Goal: Information Seeking & Learning: Learn about a topic

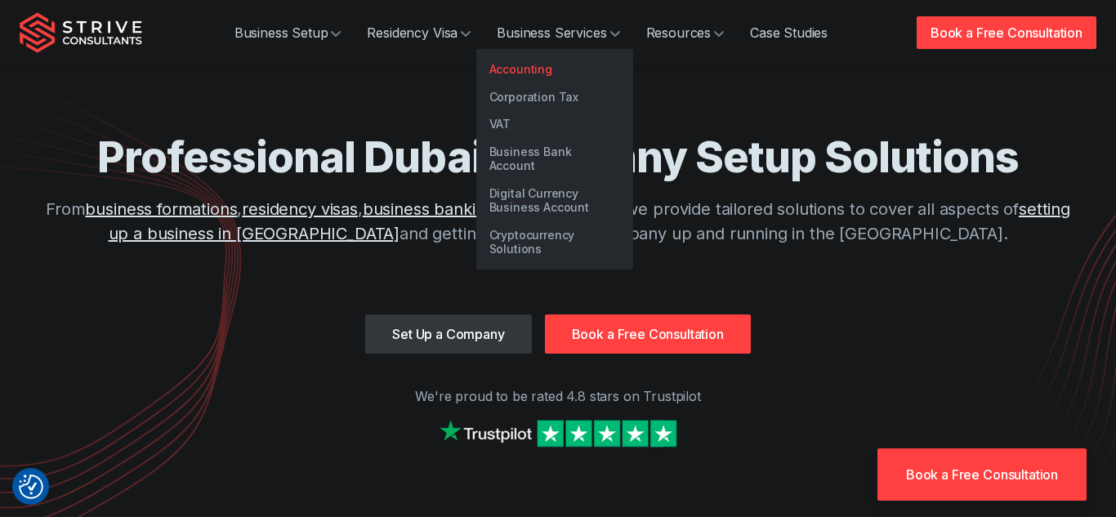
click at [543, 65] on link "Accounting" at bounding box center [554, 70] width 157 height 28
click at [547, 96] on link "Corporation Tax" at bounding box center [554, 97] width 157 height 28
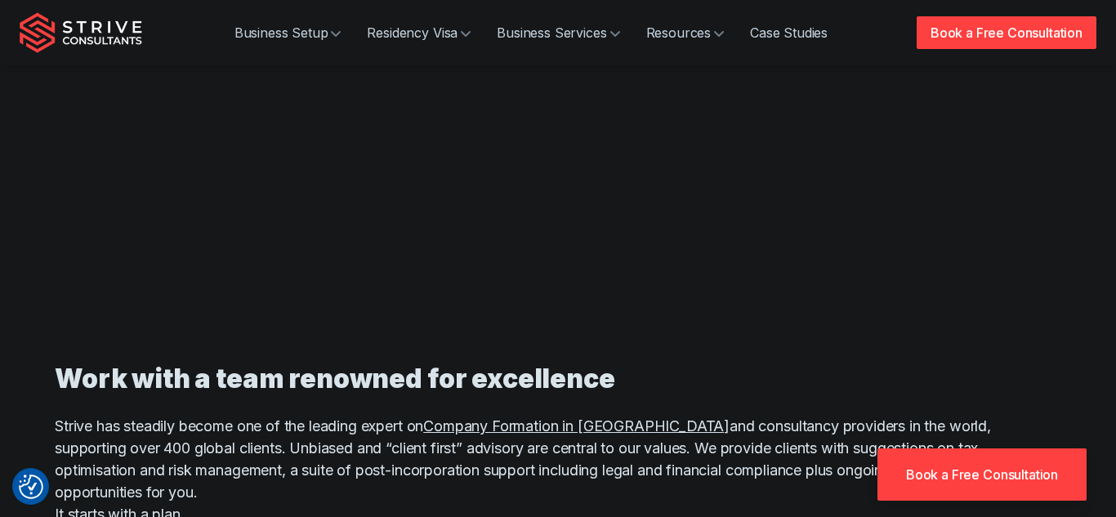
scroll to position [981, 0]
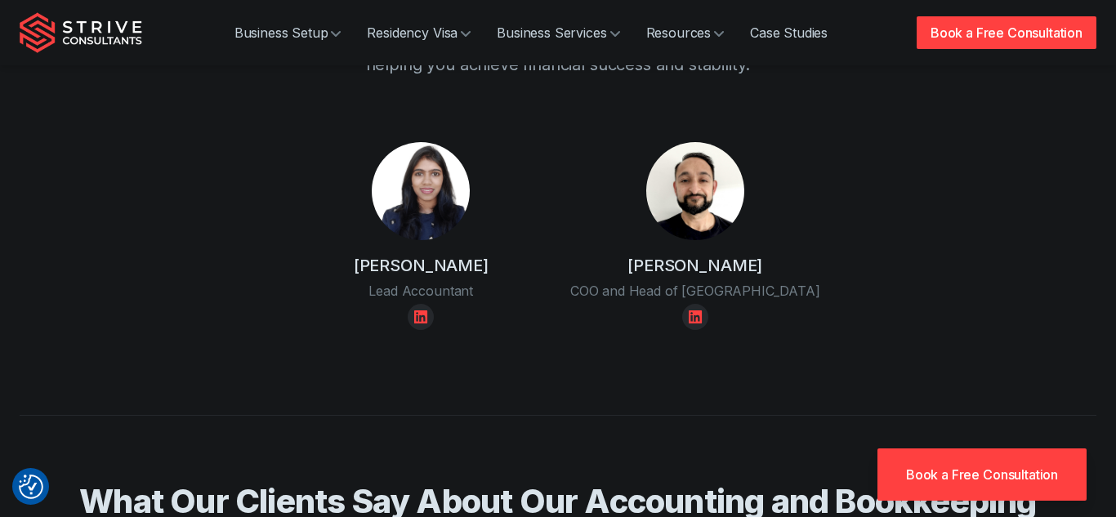
scroll to position [2924, 0]
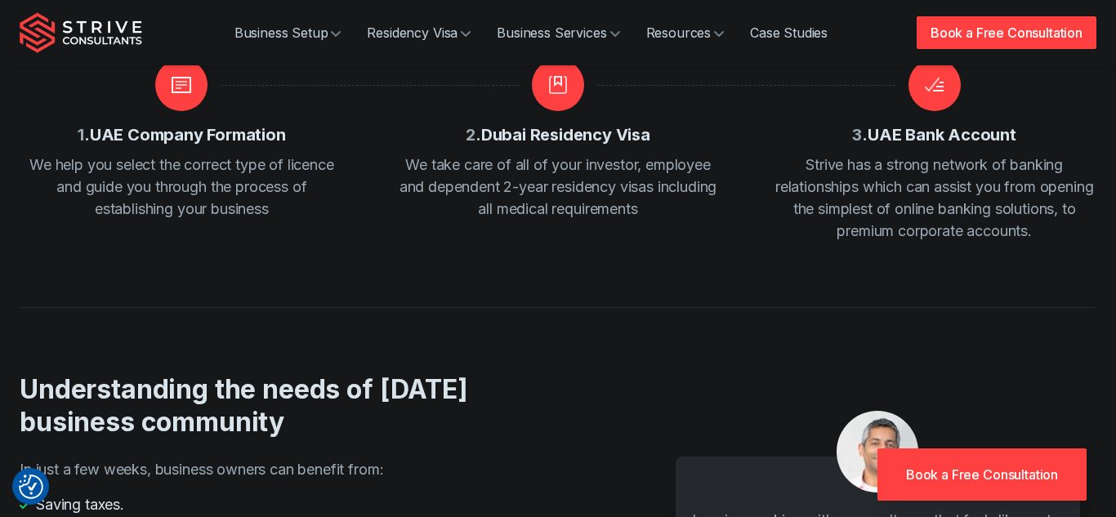
scroll to position [1946, 0]
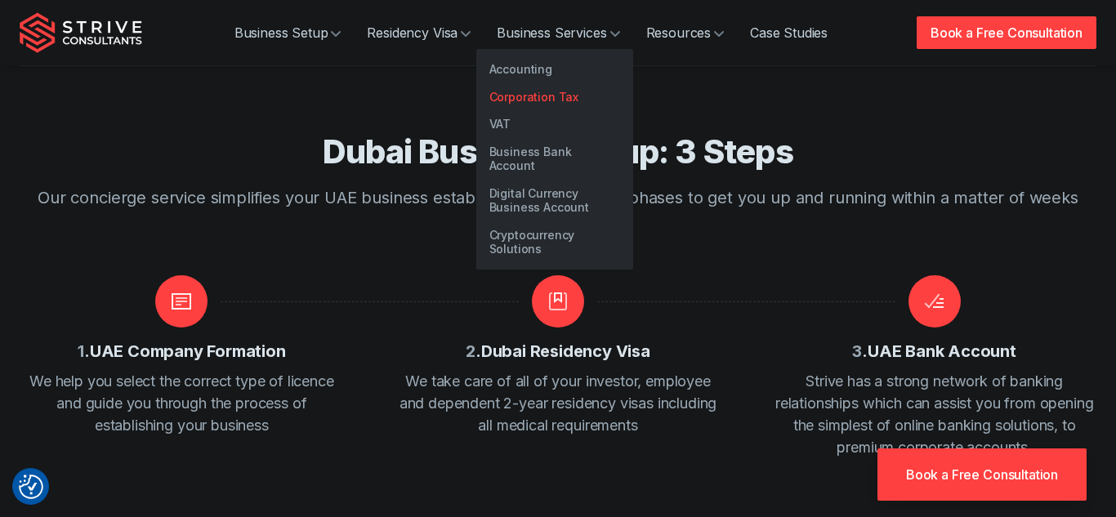
click at [527, 100] on link "Corporation Tax" at bounding box center [554, 97] width 157 height 28
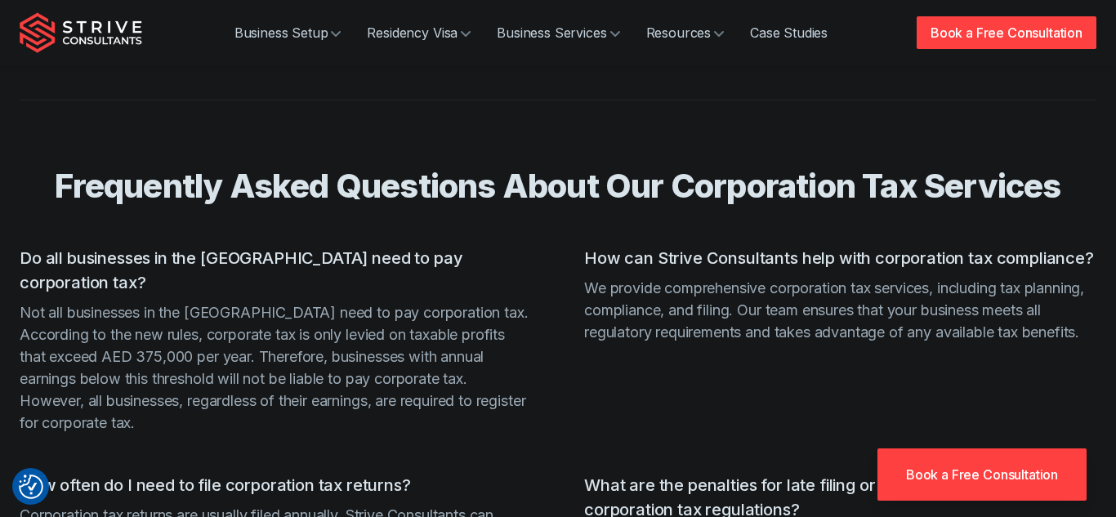
scroll to position [2741, 0]
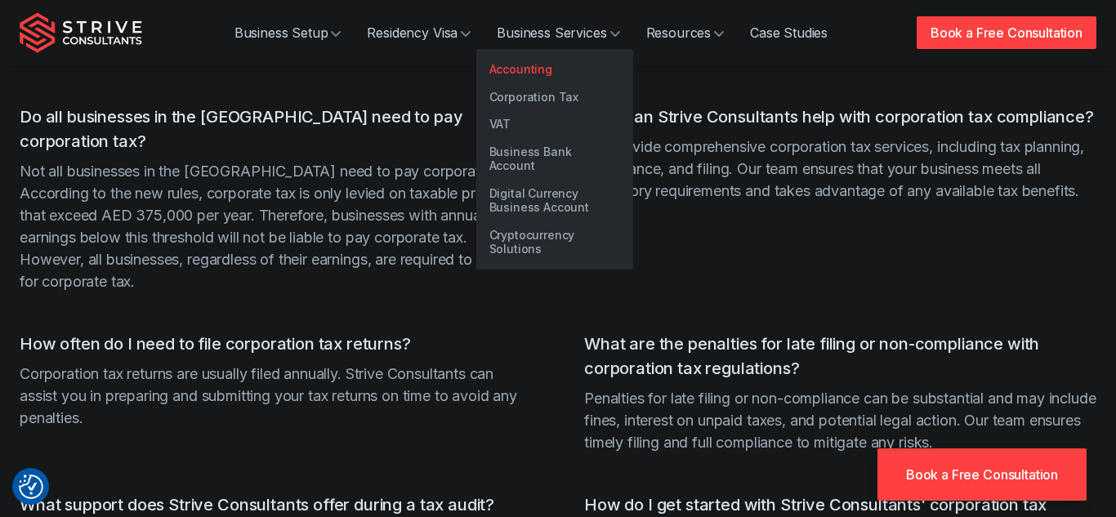
click at [525, 74] on link "Accounting" at bounding box center [554, 70] width 157 height 28
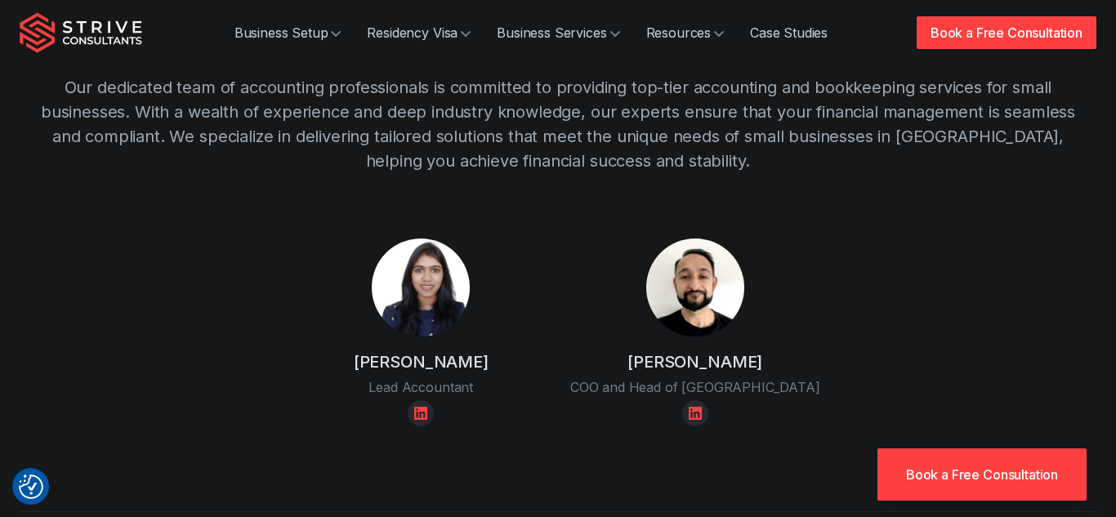
scroll to position [2830, 0]
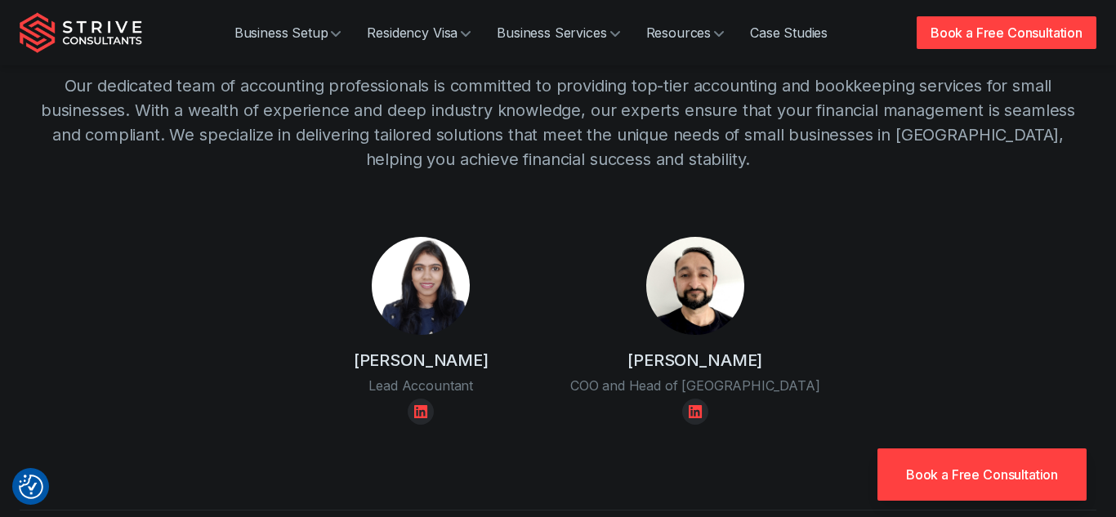
drag, startPoint x: 327, startPoint y: 293, endPoint x: 516, endPoint y: 300, distance: 189.7
click at [516, 300] on div "Shruti Jhunjhunwala Lead Accountant" at bounding box center [421, 331] width 255 height 188
click at [105, 31] on img "Strive Consultants" at bounding box center [81, 32] width 123 height 41
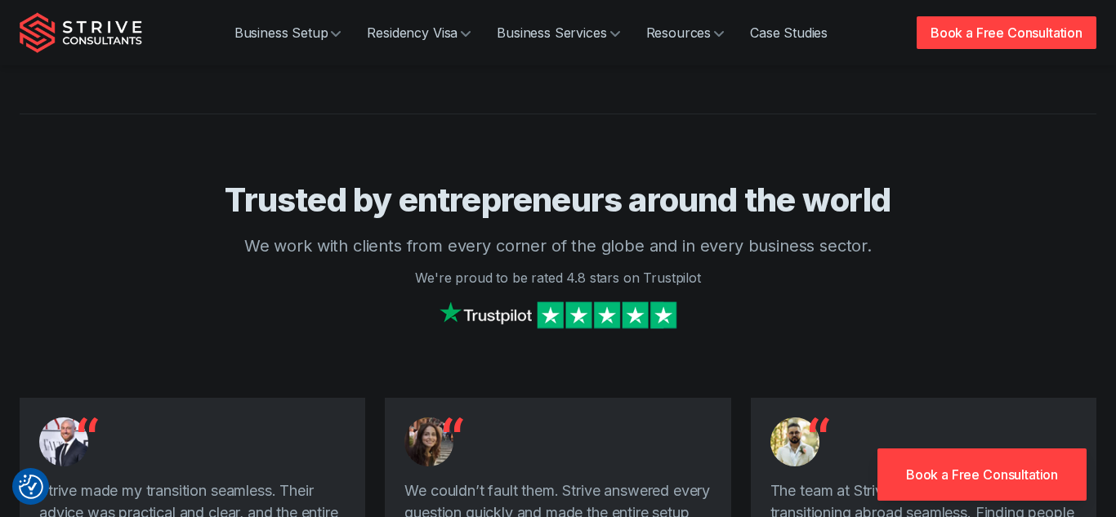
scroll to position [3977, 0]
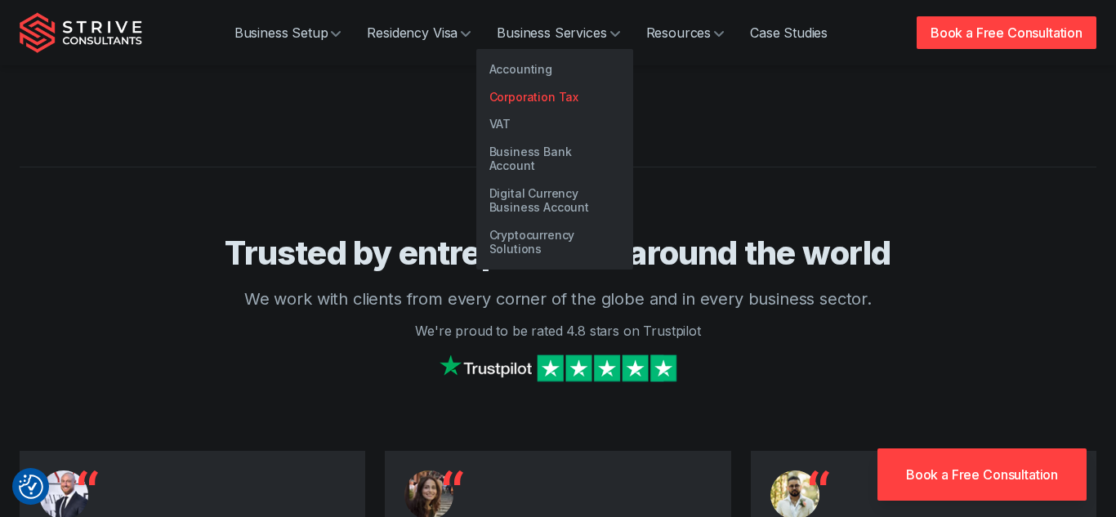
click at [522, 100] on link "Corporation Tax" at bounding box center [554, 97] width 157 height 28
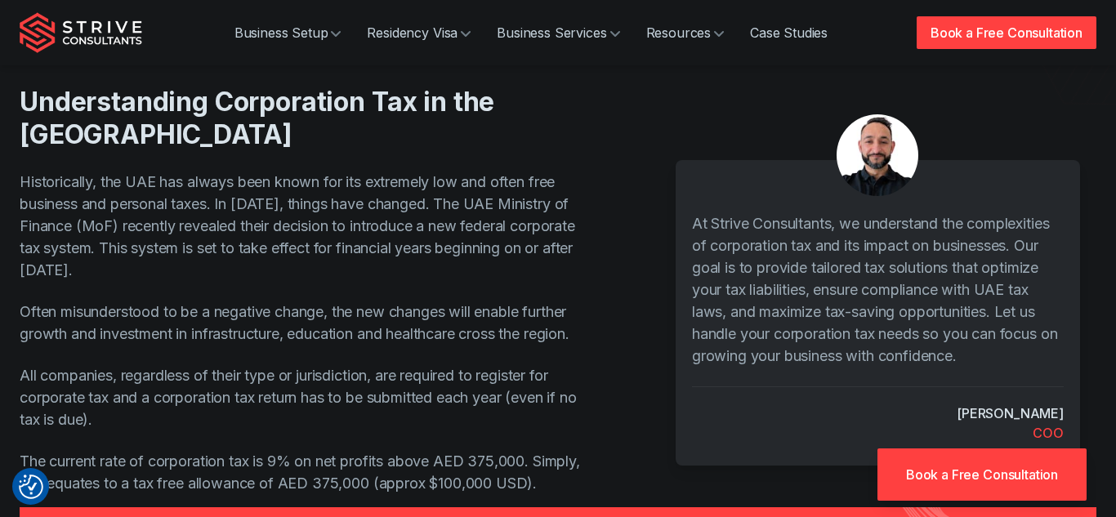
scroll to position [541, 0]
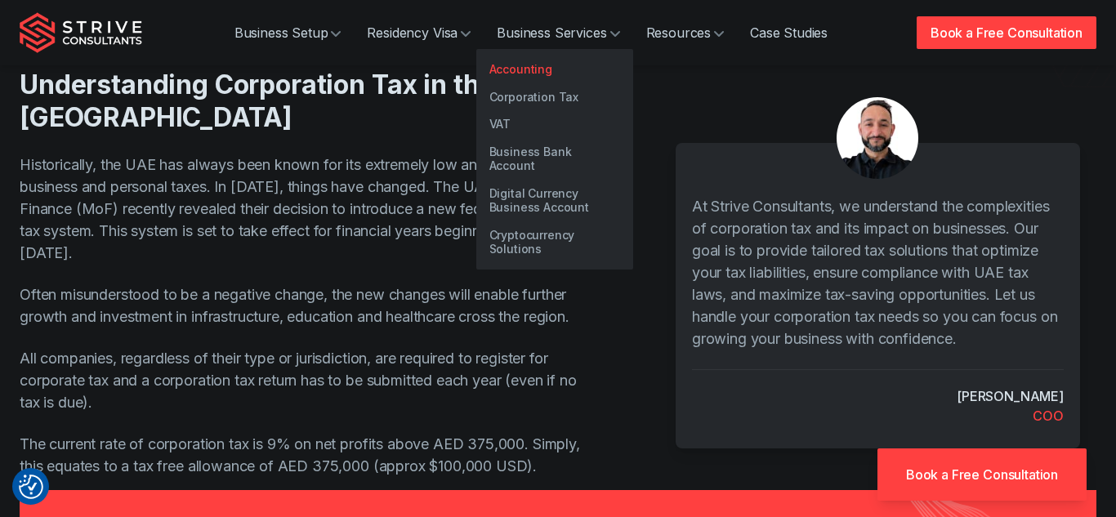
click at [507, 71] on link "Accounting" at bounding box center [554, 70] width 157 height 28
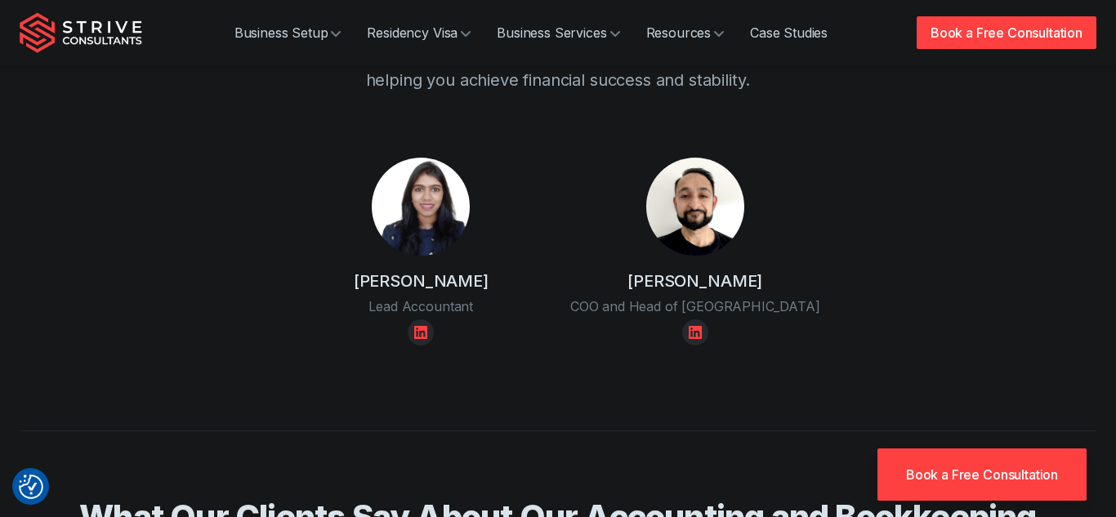
scroll to position [2906, 0]
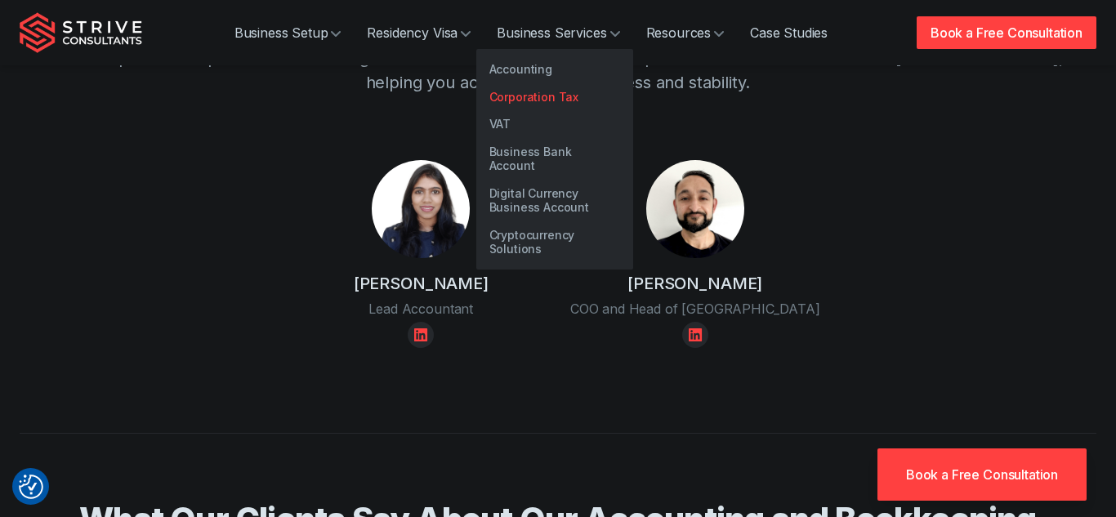
click at [513, 98] on link "Corporation Tax" at bounding box center [554, 97] width 157 height 28
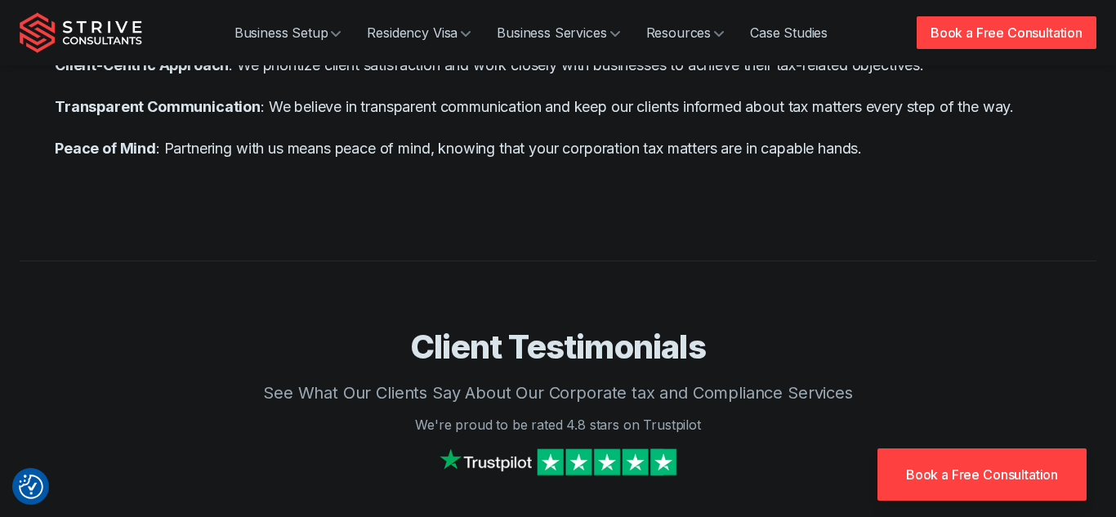
scroll to position [1798, 0]
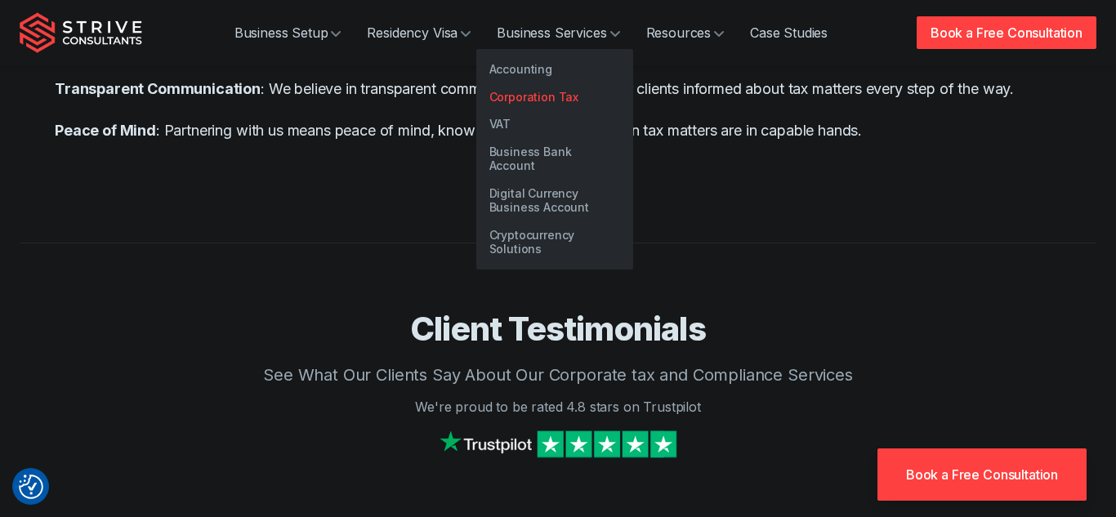
click at [572, 98] on link "Corporation Tax" at bounding box center [554, 97] width 157 height 28
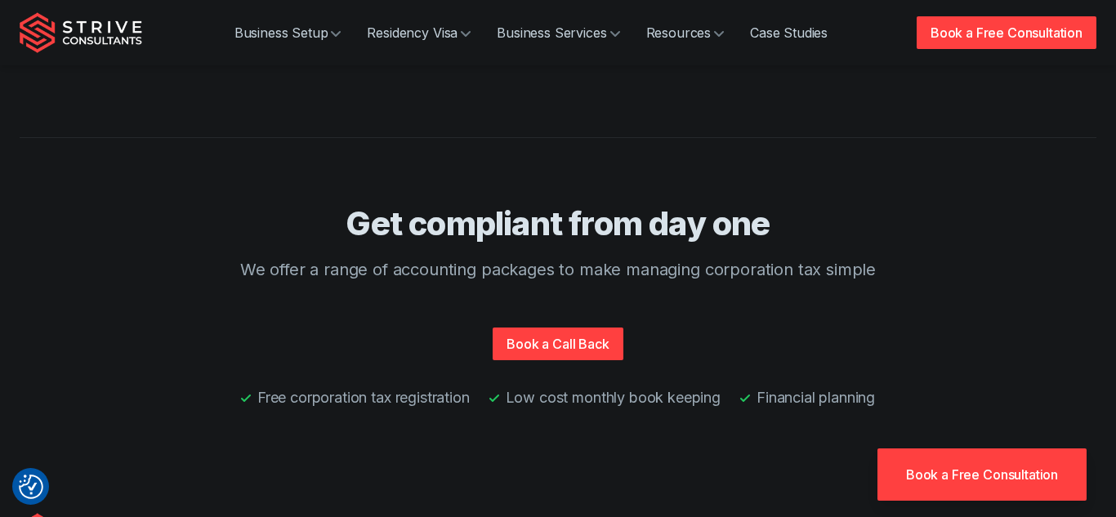
scroll to position [3313, 0]
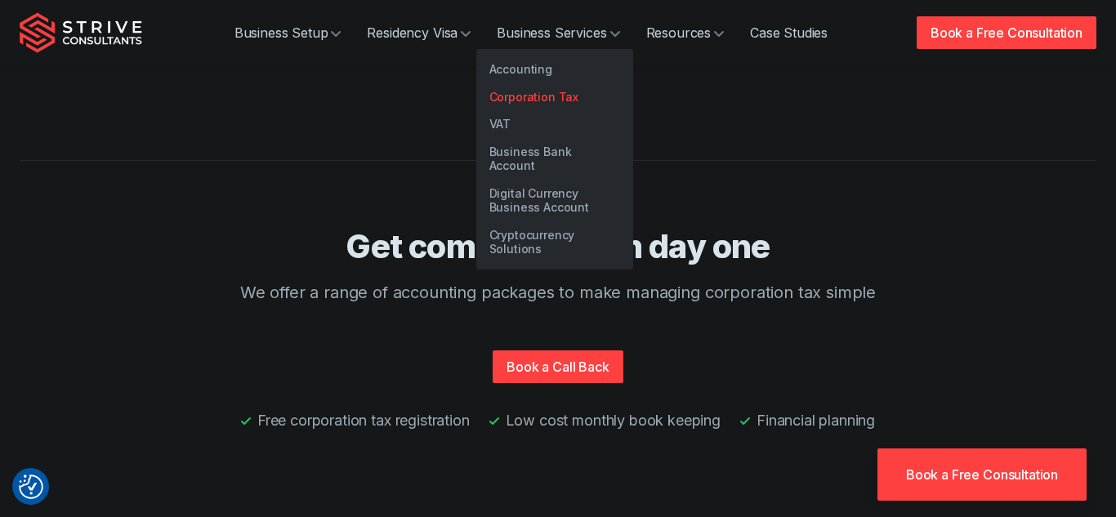
click at [510, 97] on link "Corporation Tax" at bounding box center [554, 97] width 157 height 28
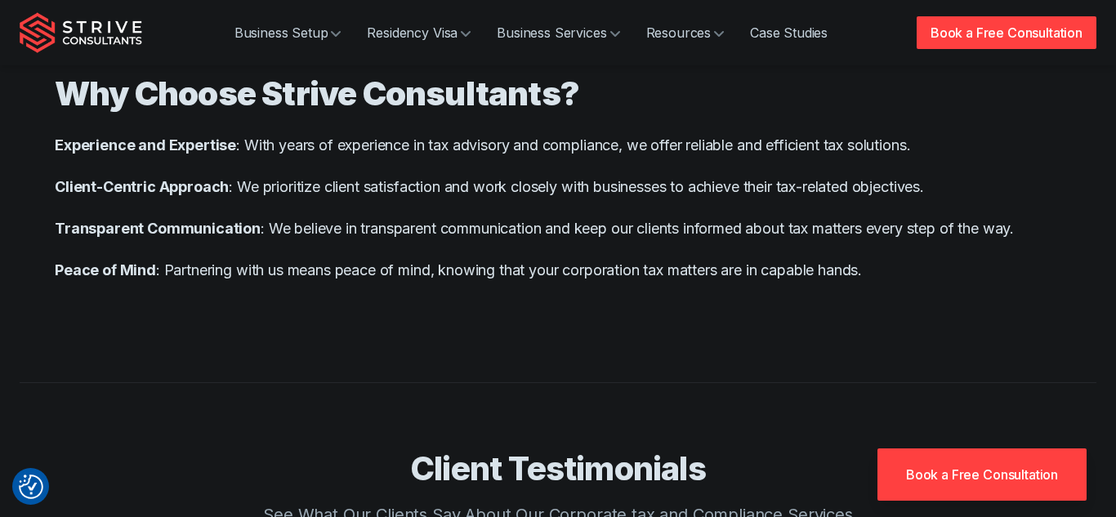
scroll to position [1659, 0]
